Goal: Task Accomplishment & Management: Use online tool/utility

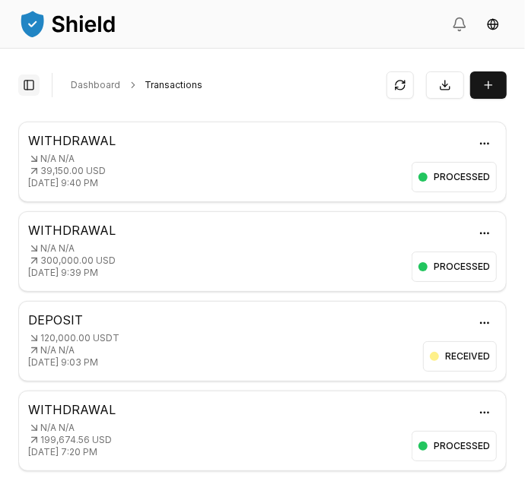
click at [29, 92] on button "Toggle Sidebar" at bounding box center [28, 85] width 21 height 21
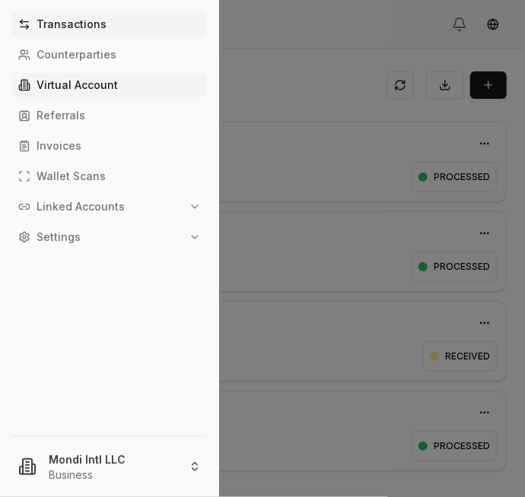
click at [81, 90] on p "Virtual Account" at bounding box center [76, 85] width 81 height 11
